Goal: Contribute content: Add original content to the website for others to see

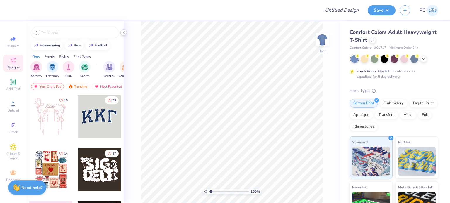
click at [124, 31] on icon at bounding box center [123, 32] width 5 height 5
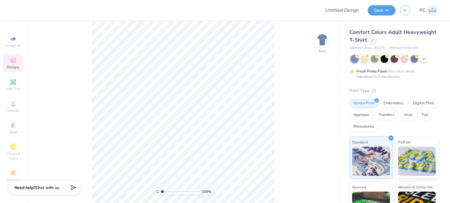
click at [16, 64] on icon at bounding box center [13, 60] width 7 height 7
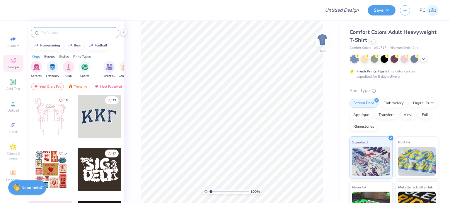
click at [82, 32] on input "text" at bounding box center [77, 33] width 75 height 6
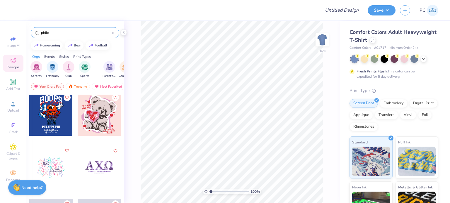
scroll to position [380, 0]
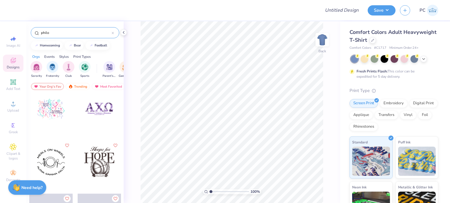
type input "philo"
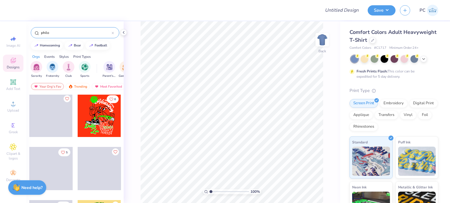
scroll to position [1449, 0]
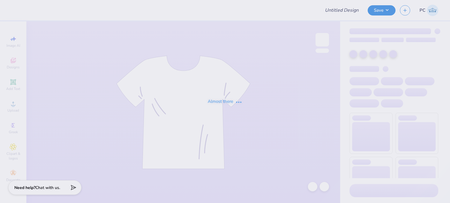
type input "boy bear"
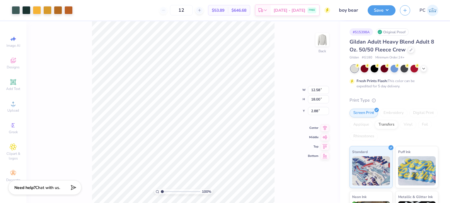
click at [284, 128] on div "100 % Back W 12.58 12.58 " H 18.00 18.00 " Y 2.88 2.88 " Center Middle Top Bott…" at bounding box center [182, 112] width 313 height 182
